Goal: Task Accomplishment & Management: Use online tool/utility

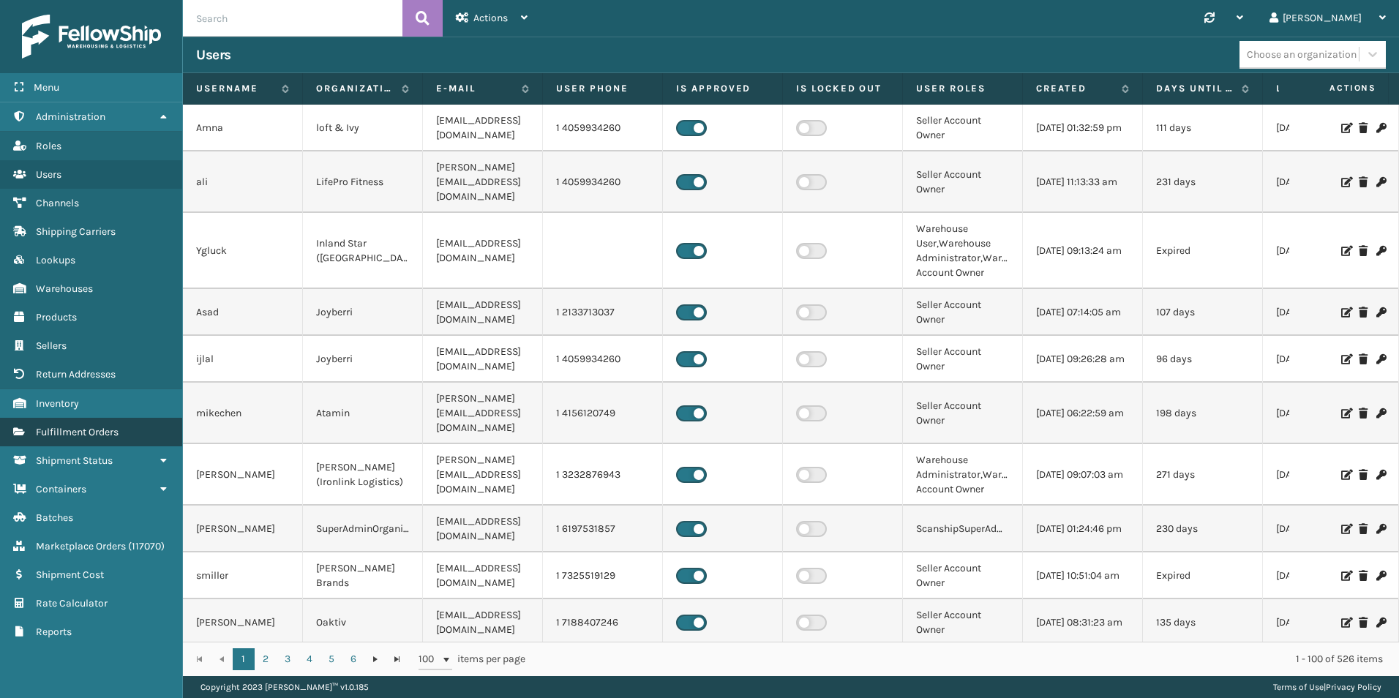
click at [83, 427] on span "Fulfillment Orders" at bounding box center [77, 432] width 83 height 12
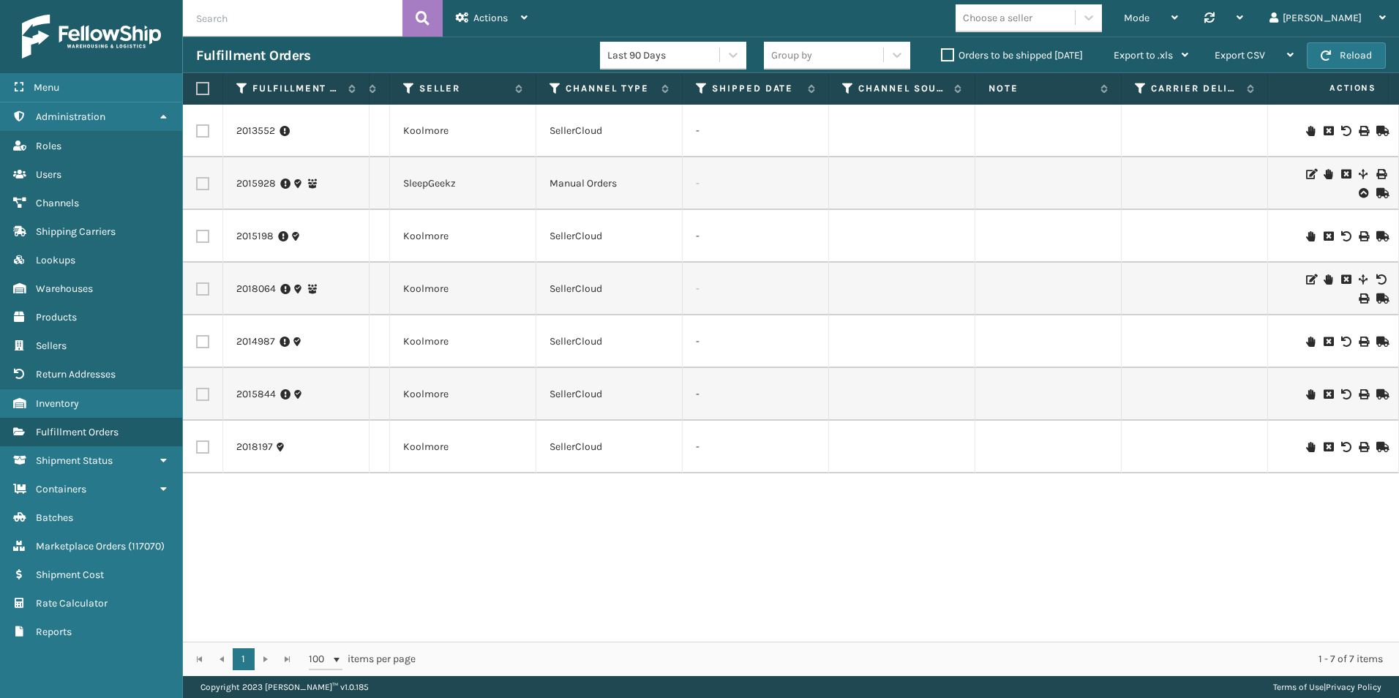
scroll to position [0, 1005]
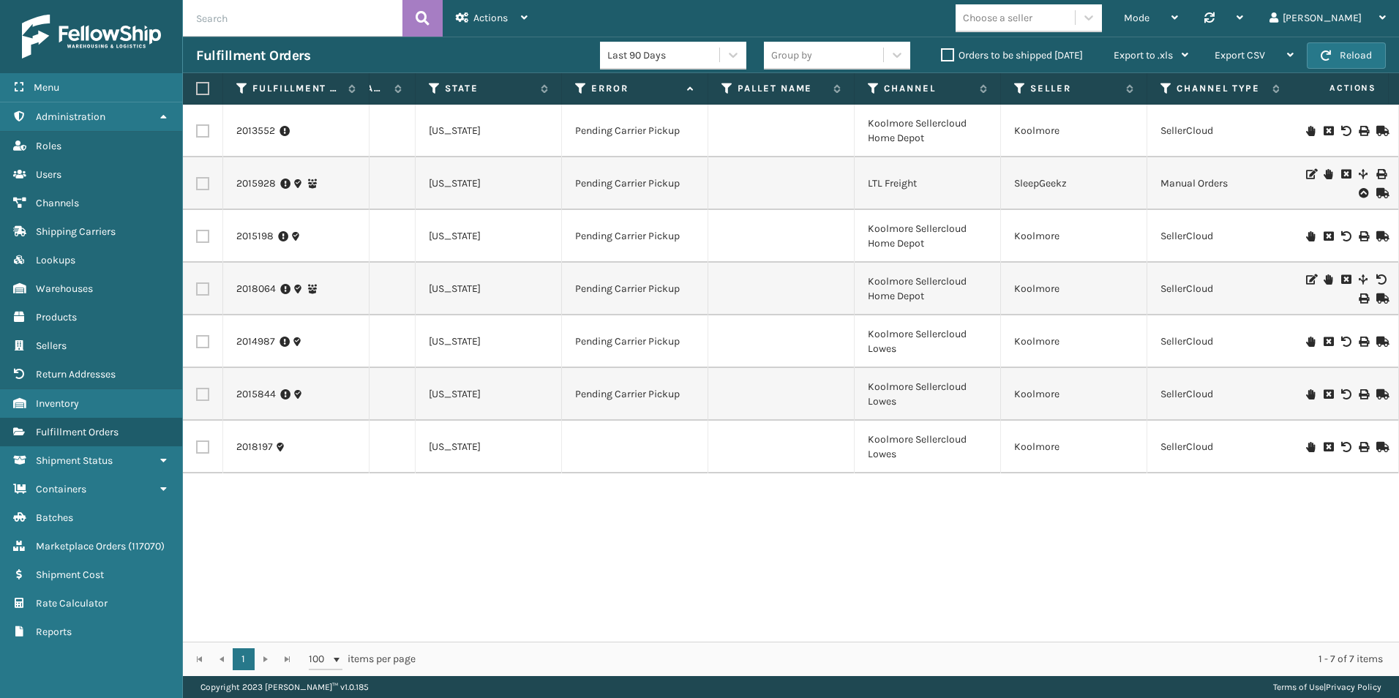
click at [941, 57] on label "Orders to be shipped [DATE]" at bounding box center [1012, 55] width 142 height 12
click at [941, 56] on input "Orders to be shipped [DATE]" at bounding box center [941, 52] width 1 height 10
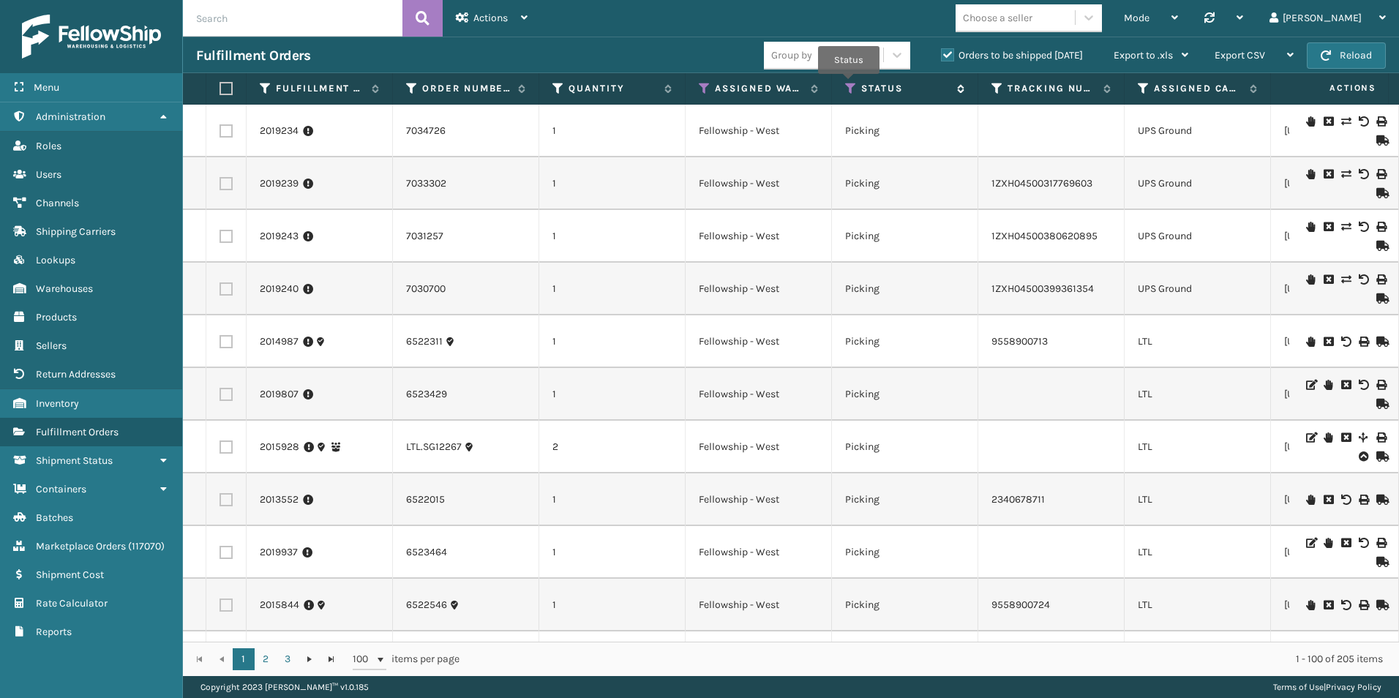
click at [849, 84] on icon at bounding box center [851, 88] width 12 height 13
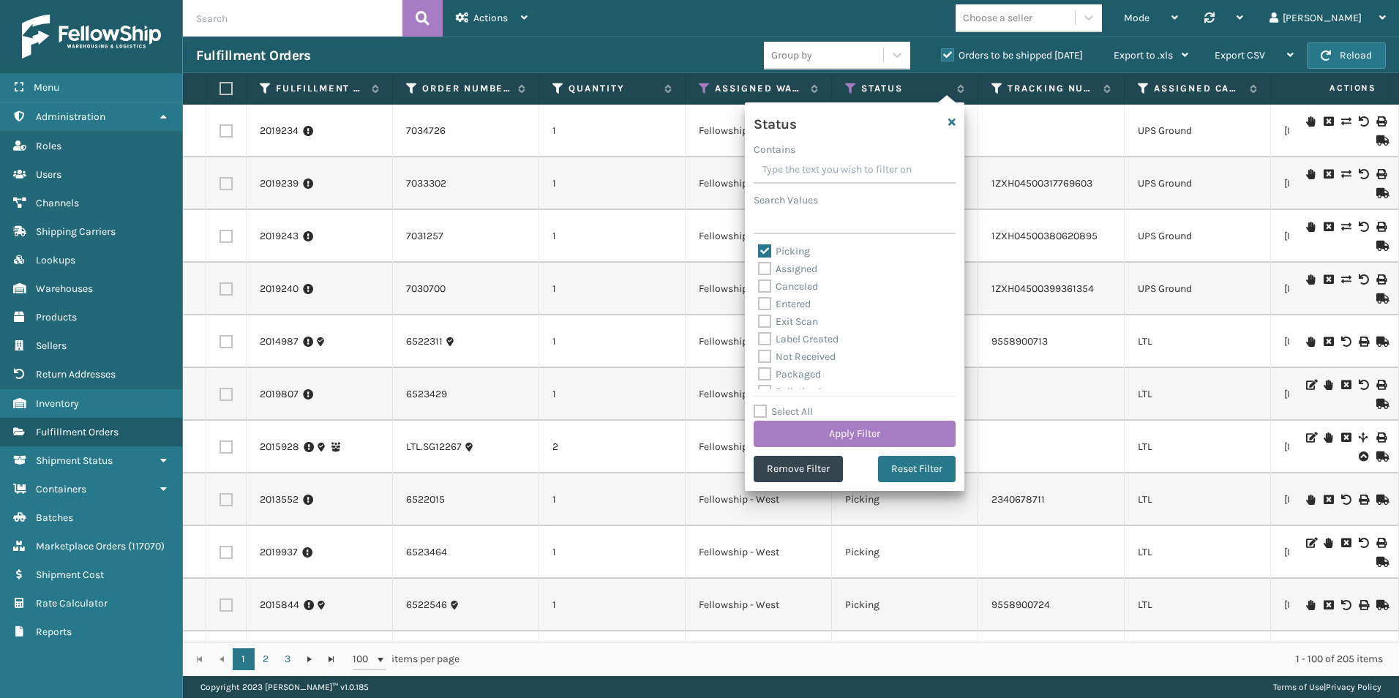
click at [1020, 139] on td at bounding box center [1051, 131] width 146 height 53
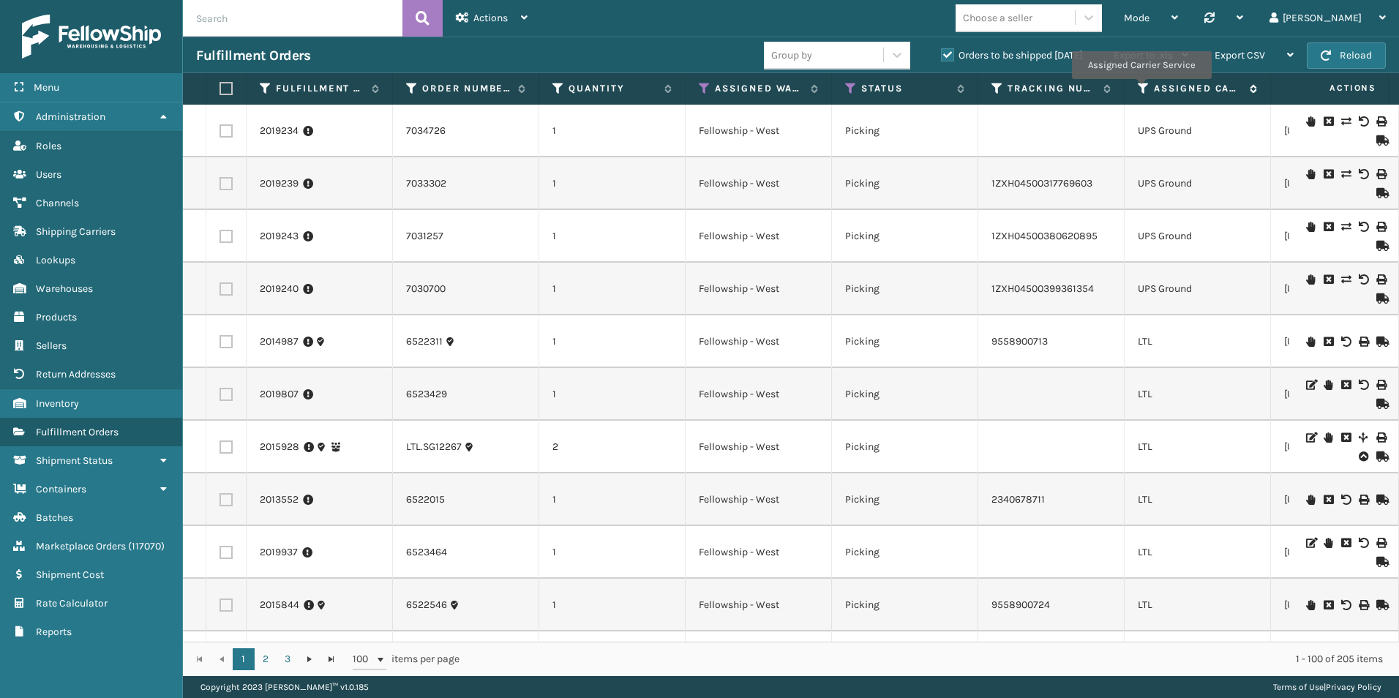
click at [1141, 89] on icon at bounding box center [1144, 88] width 12 height 13
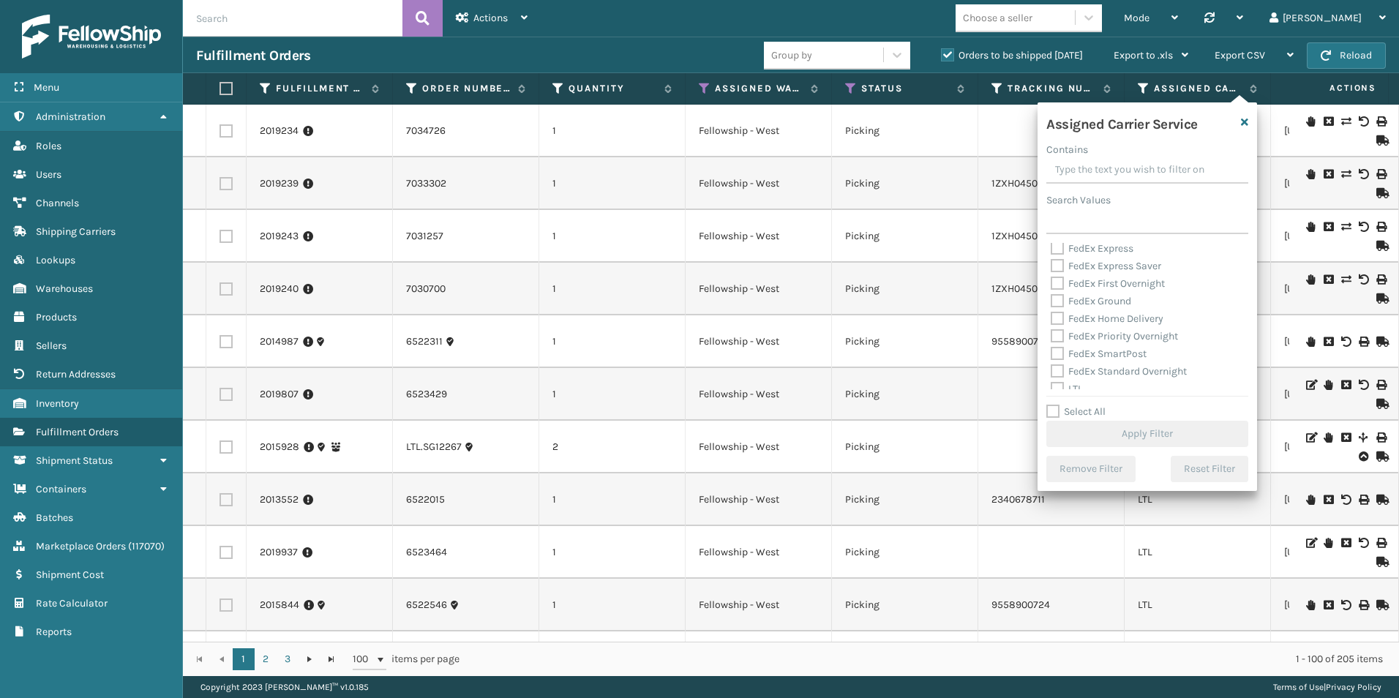
click at [1052, 414] on label "Select All" at bounding box center [1075, 411] width 59 height 12
click at [1052, 405] on input "Select All" at bounding box center [1156, 403] width 220 height 1
checkbox input "true"
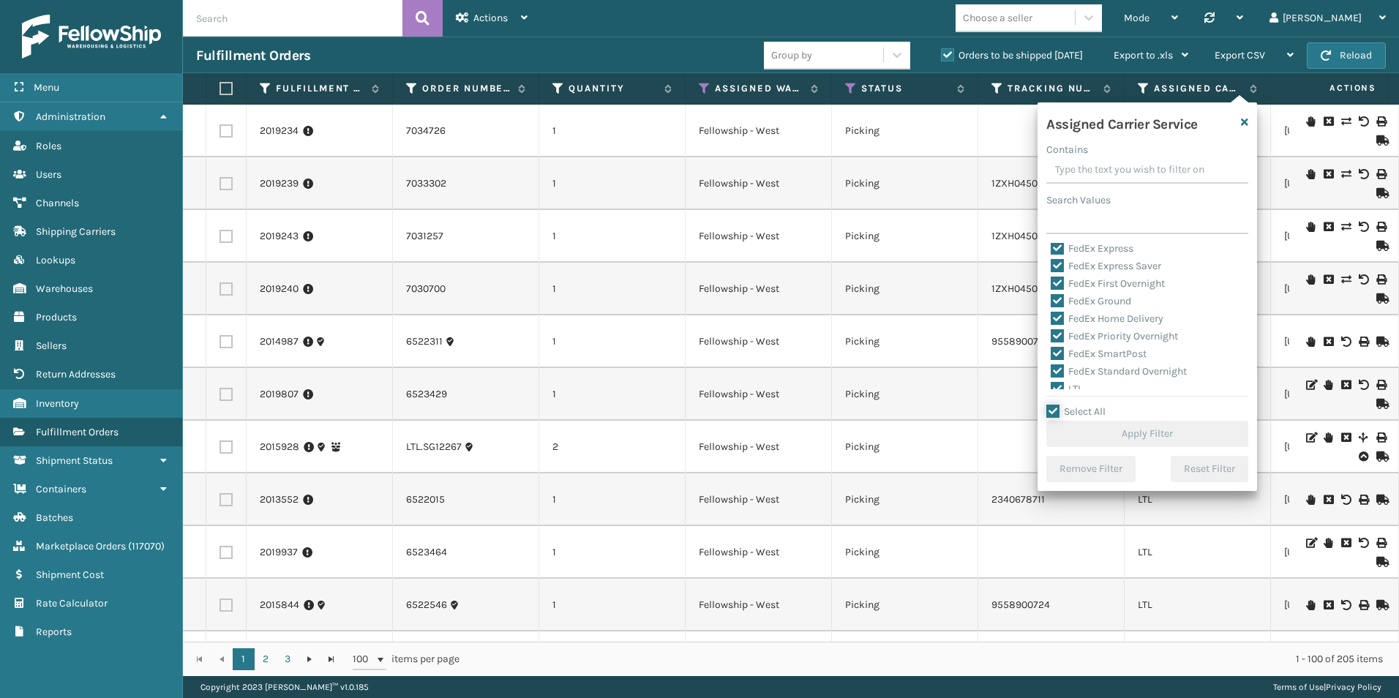
checkbox input "true"
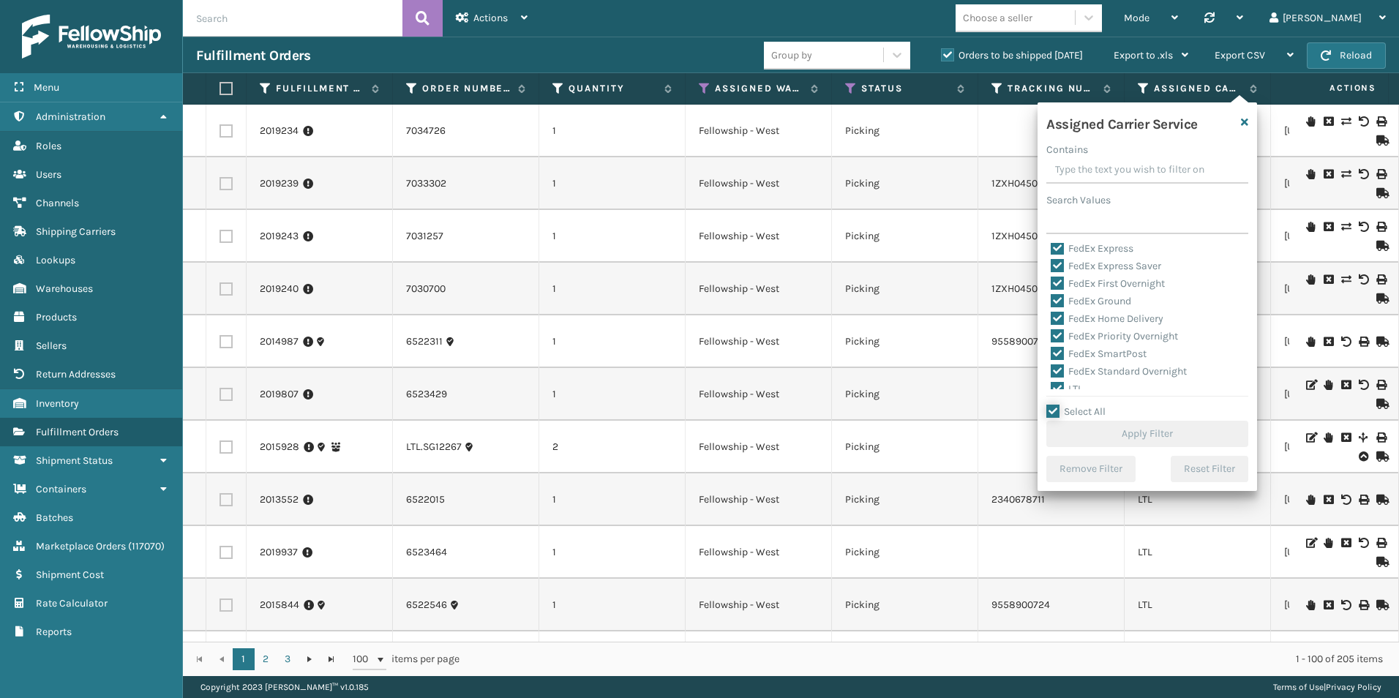
checkbox input "true"
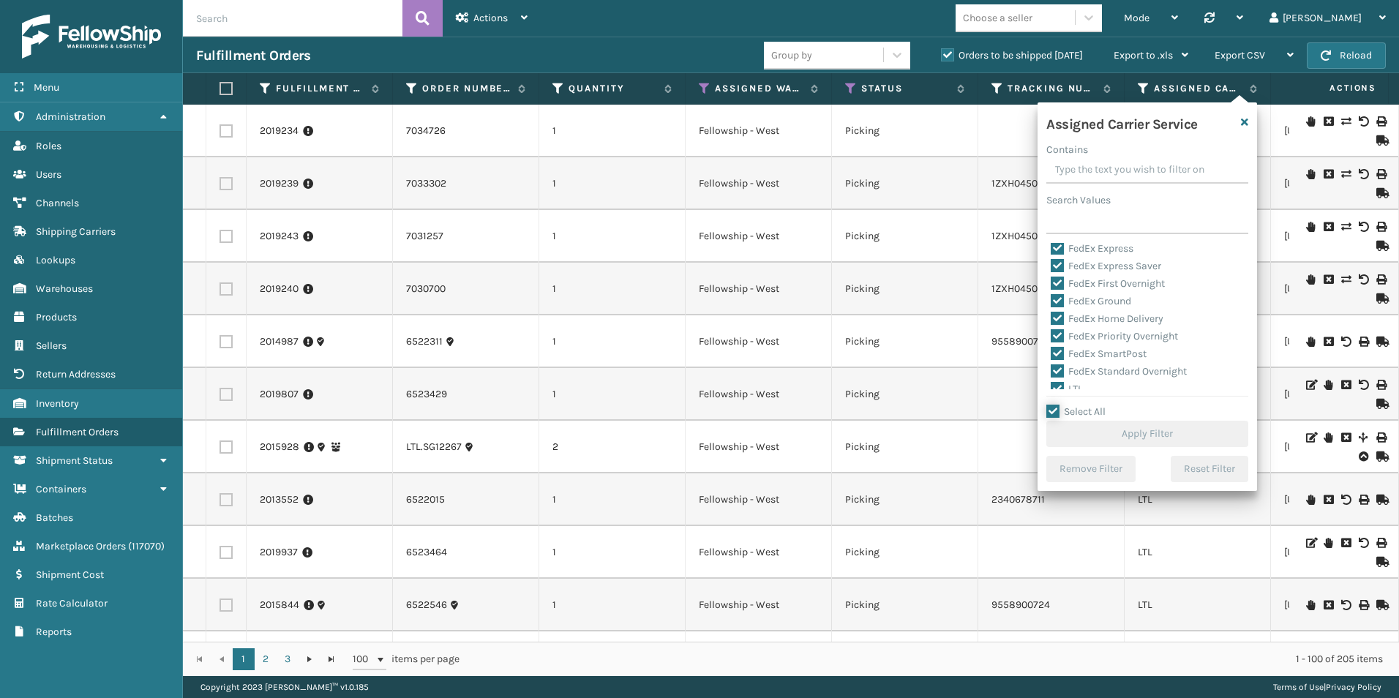
checkbox input "true"
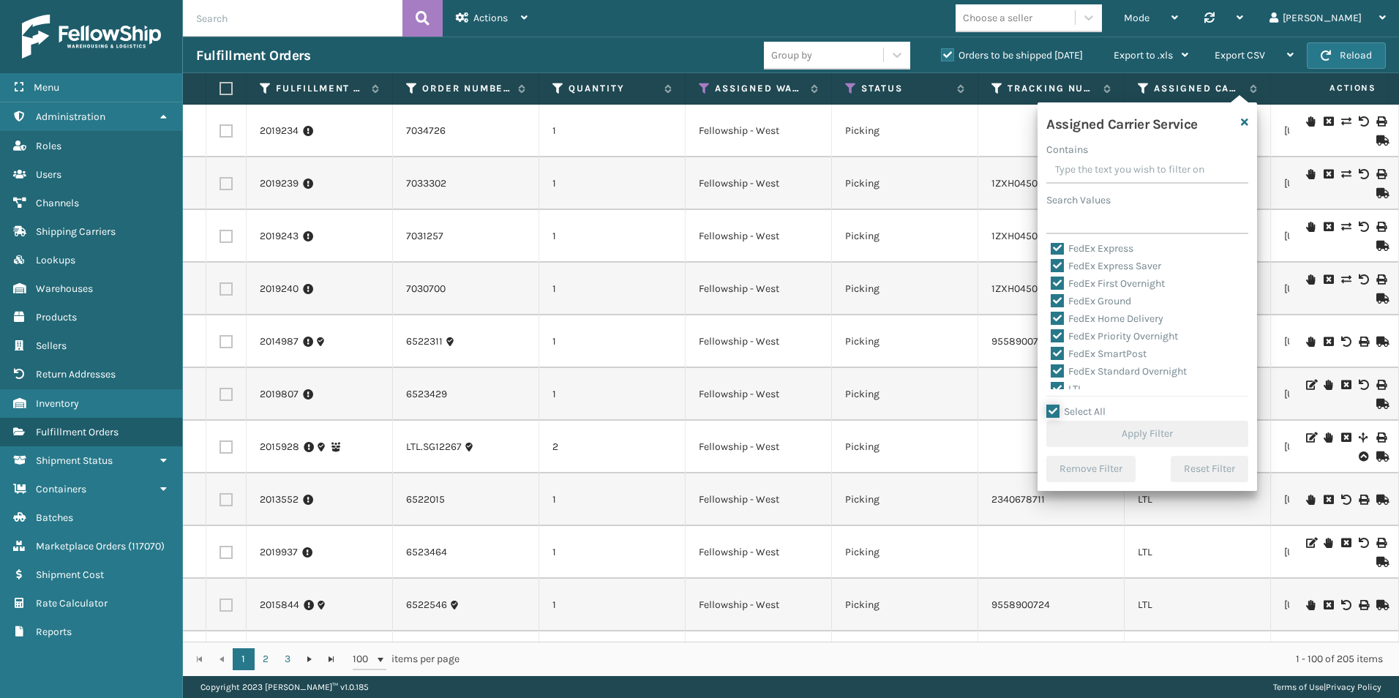
checkbox input "true"
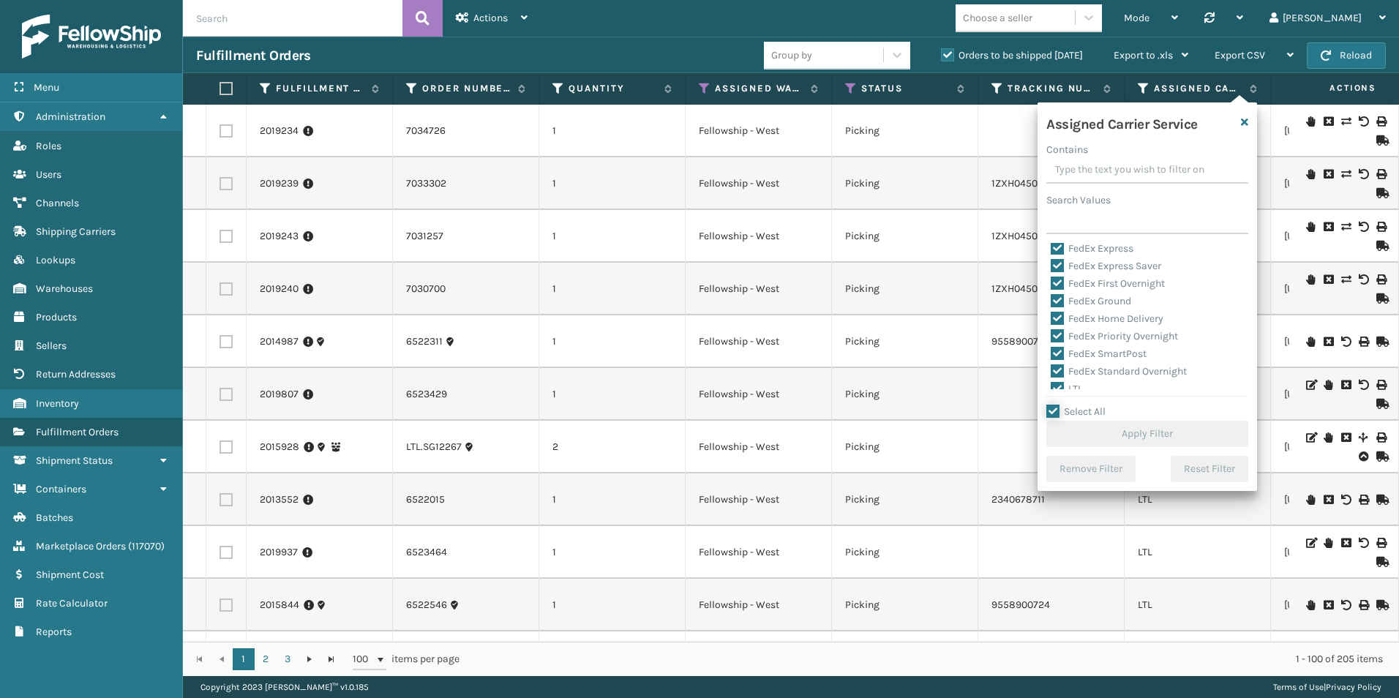
checkbox input "true"
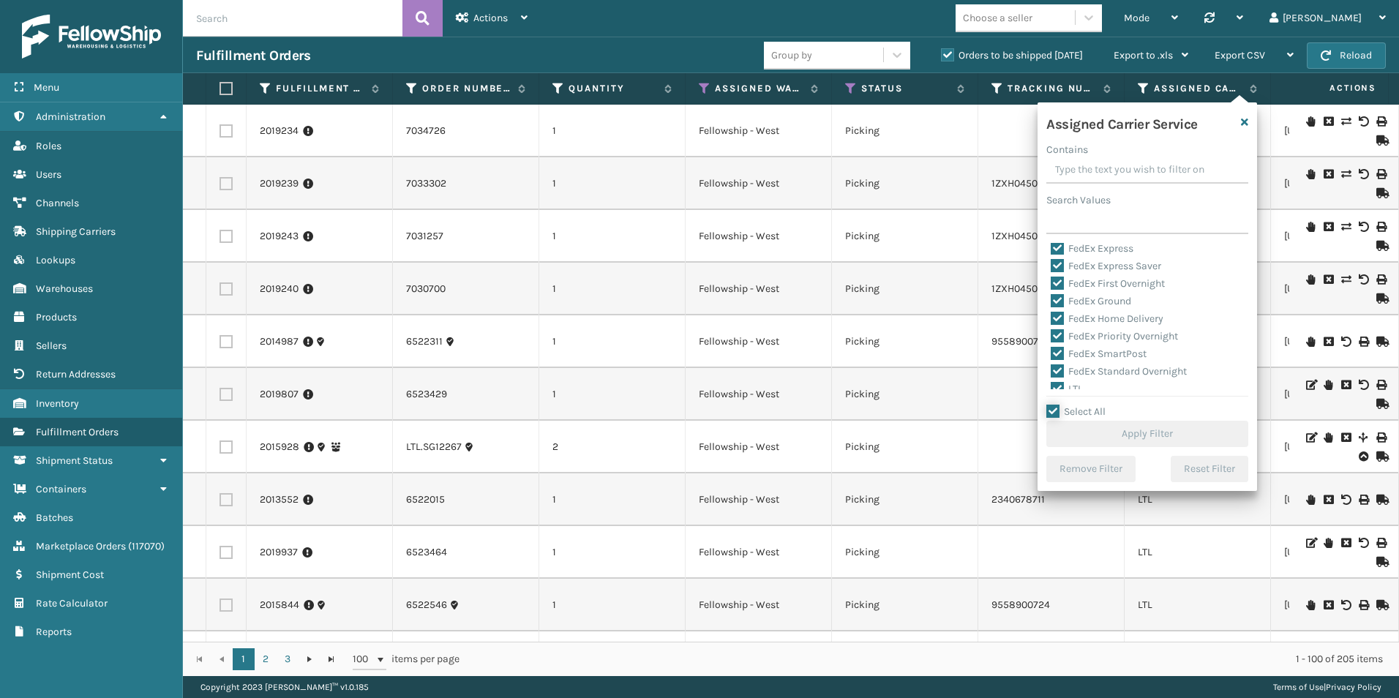
checkbox input "true"
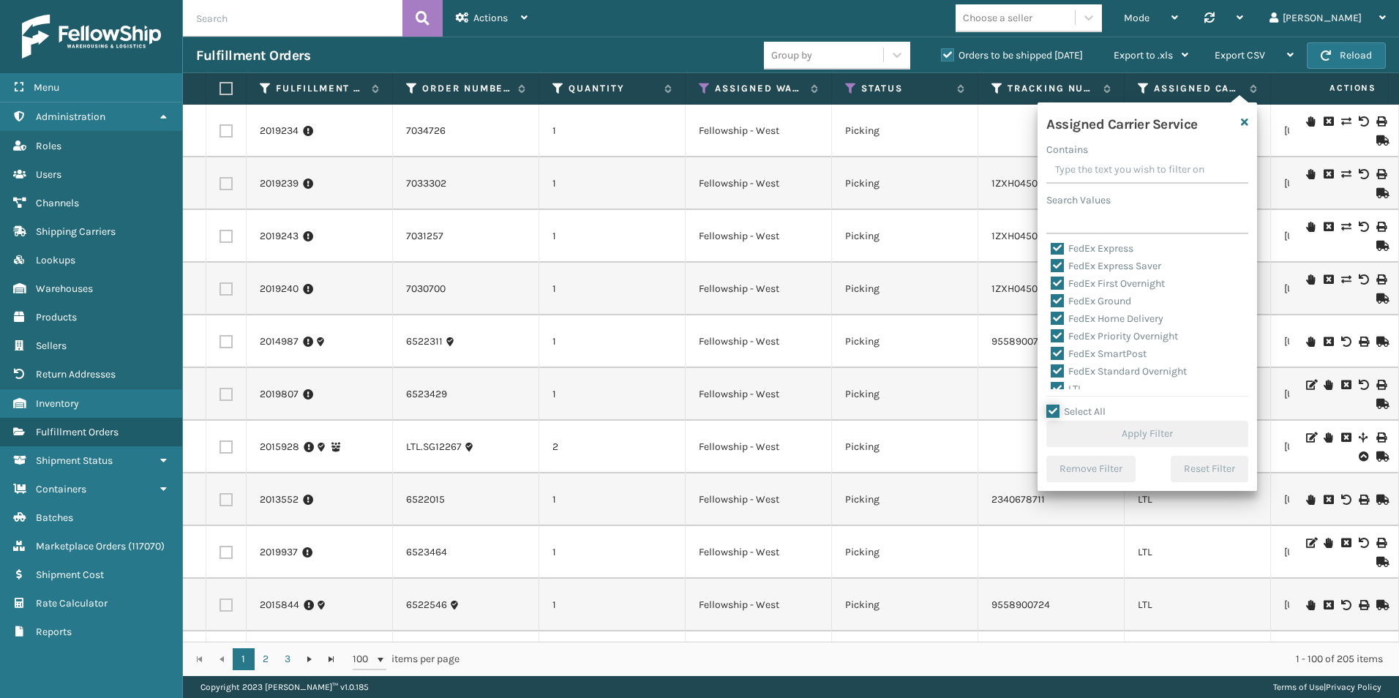
checkbox input "true"
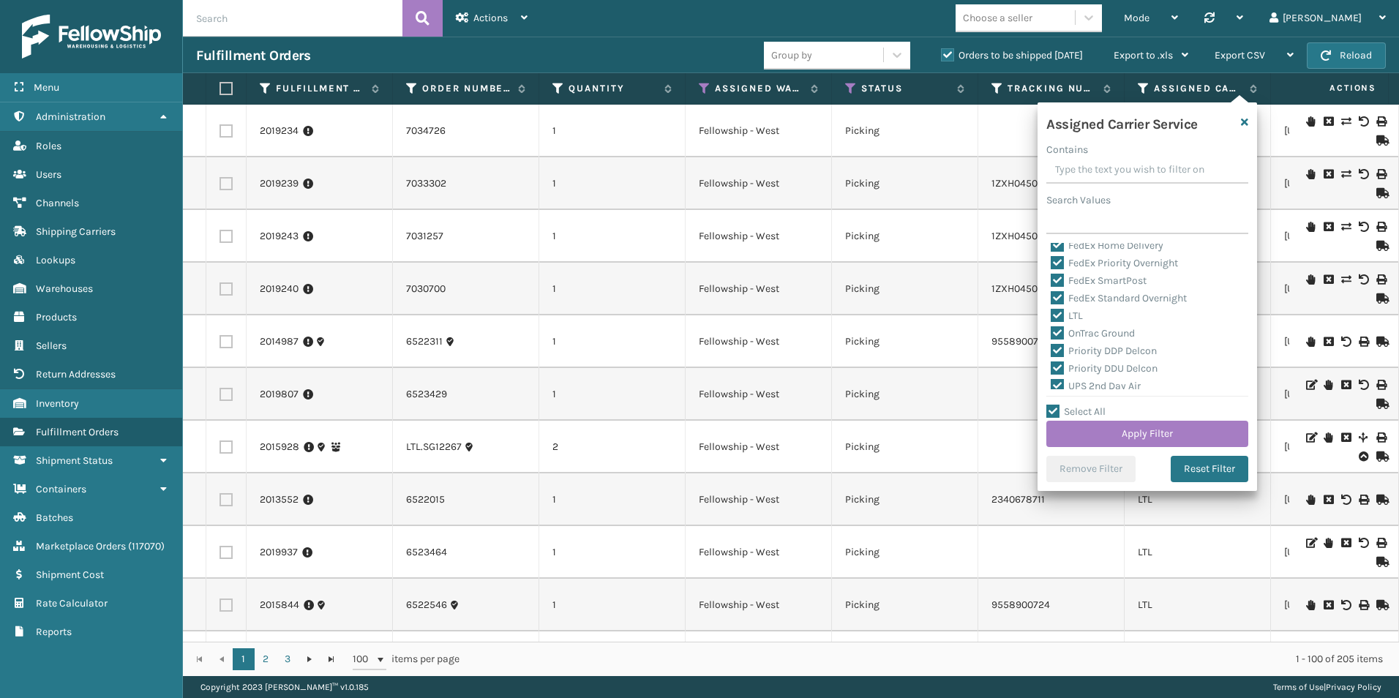
click at [1057, 313] on label "LTL" at bounding box center [1067, 316] width 32 height 12
click at [1051, 313] on input "LTL" at bounding box center [1051, 312] width 1 height 10
checkbox input "false"
click at [1169, 438] on button "Apply Filter" at bounding box center [1147, 434] width 202 height 26
